Goal: Information Seeking & Learning: Learn about a topic

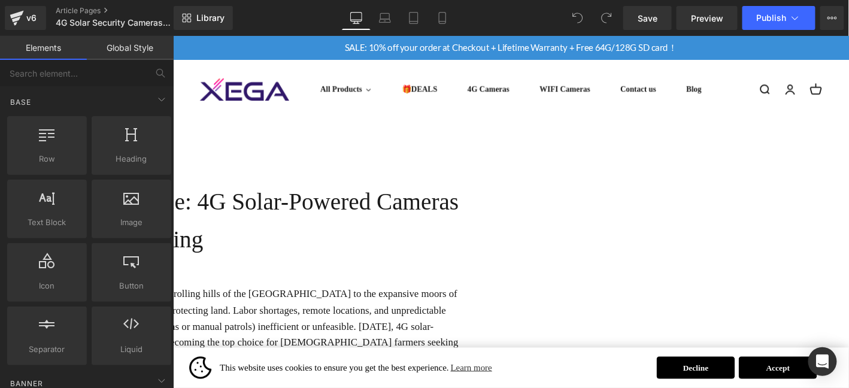
drag, startPoint x: 788, startPoint y: 261, endPoint x: 772, endPoint y: 259, distance: 16.9
click at [487, 261] on h1 "UK [PERSON_NAME] Choice: 4G Solar-Powered Cameras for Livestock & Land Monitori…" at bounding box center [176, 233] width 622 height 80
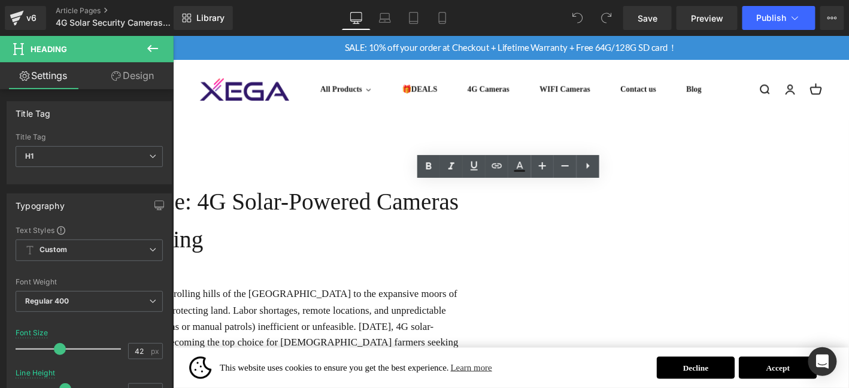
drag, startPoint x: 808, startPoint y: 174, endPoint x: 827, endPoint y: 129, distance: 48.6
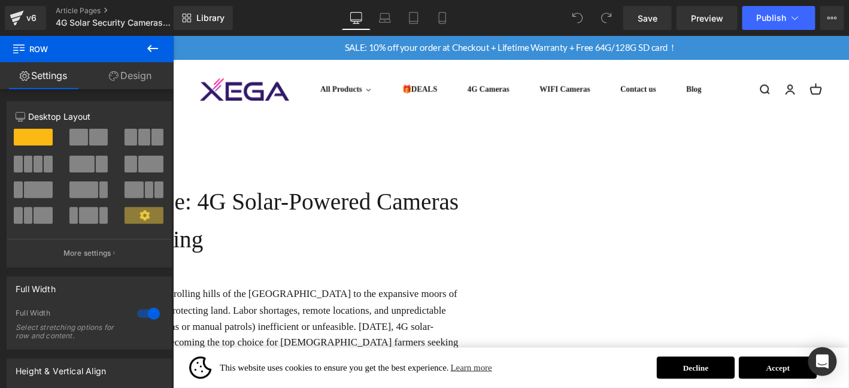
click at [487, 316] on p "In the vast rural landscapes of the [GEOGRAPHIC_DATA]—from the rolling hills of…" at bounding box center [176, 356] width 622 height 104
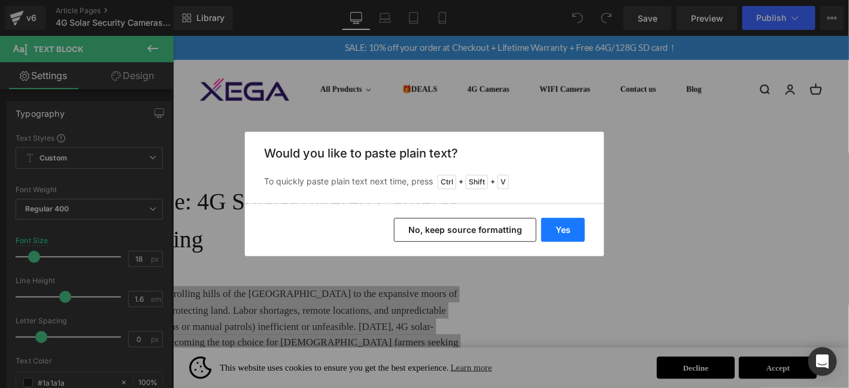
click at [562, 231] on button "Yes" at bounding box center [564, 230] width 44 height 24
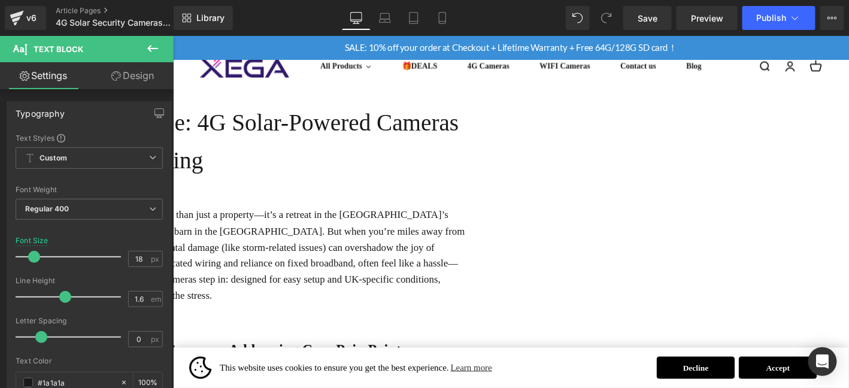
scroll to position [120, 0]
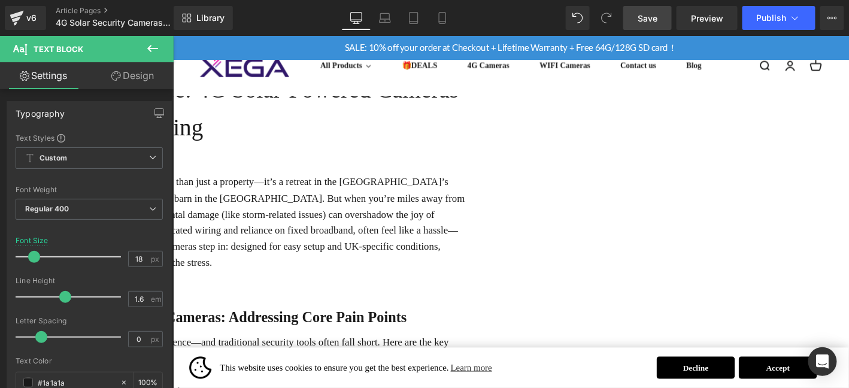
click at [642, 14] on span "Save" at bounding box center [648, 18] width 20 height 13
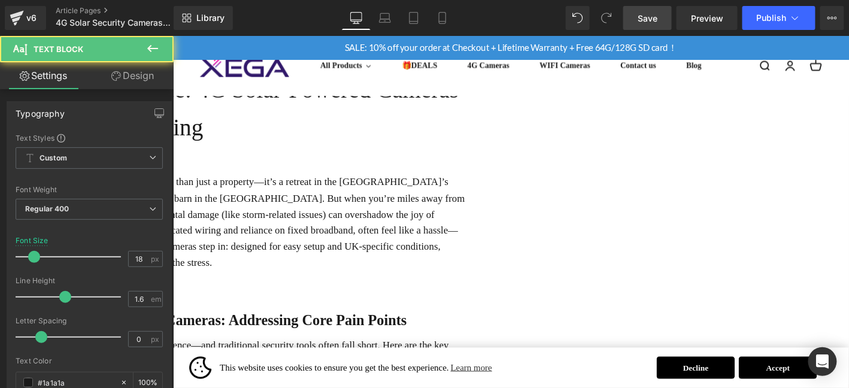
click at [487, 273] on p "For many [DEMOGRAPHIC_DATA] families, a holiday home is more than just a proper…" at bounding box center [176, 236] width 622 height 104
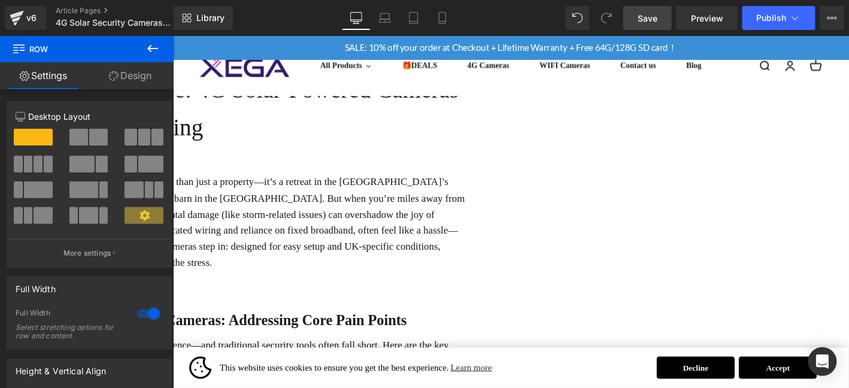
drag, startPoint x: 809, startPoint y: 267, endPoint x: 756, endPoint y: 271, distance: 52.9
click at [487, 267] on p "For many [DEMOGRAPHIC_DATA] families, a holiday home is more than just a proper…" at bounding box center [176, 236] width 622 height 104
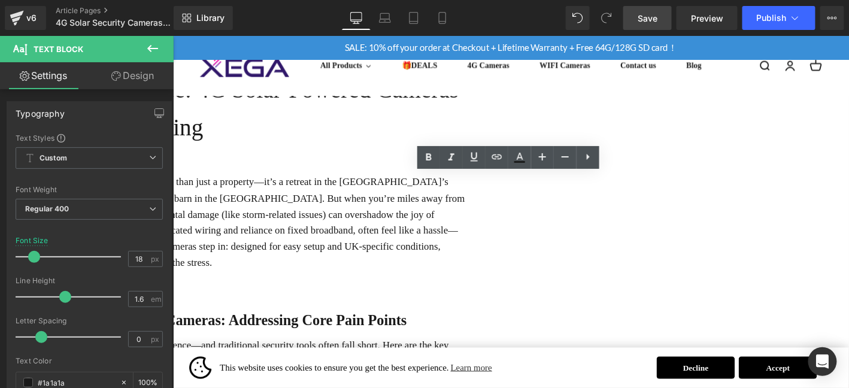
drag, startPoint x: 339, startPoint y: 159, endPoint x: 427, endPoint y: 176, distance: 89.1
